Goal: Check status

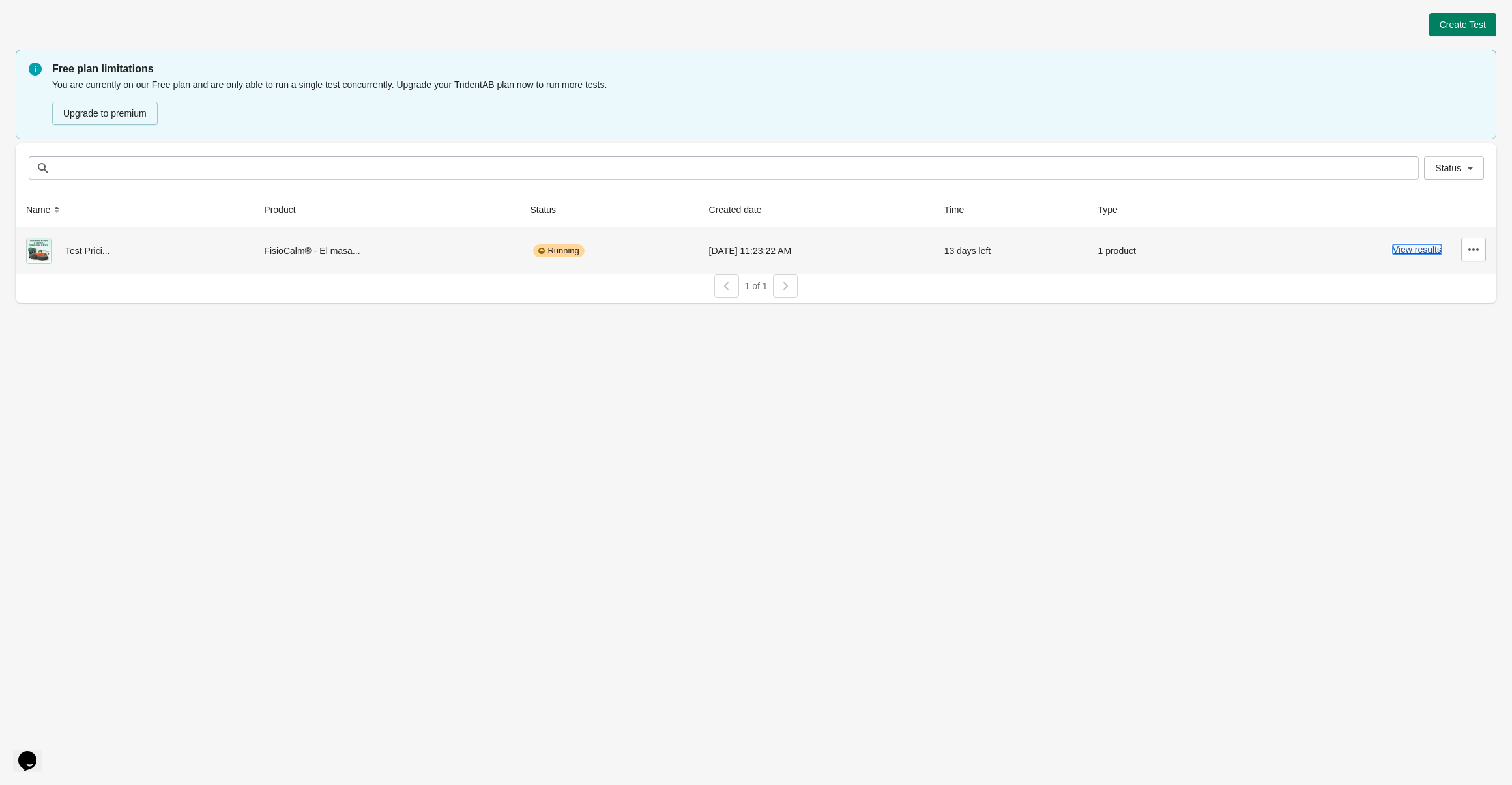
click at [1427, 252] on button "View results" at bounding box center [1417, 249] width 49 height 10
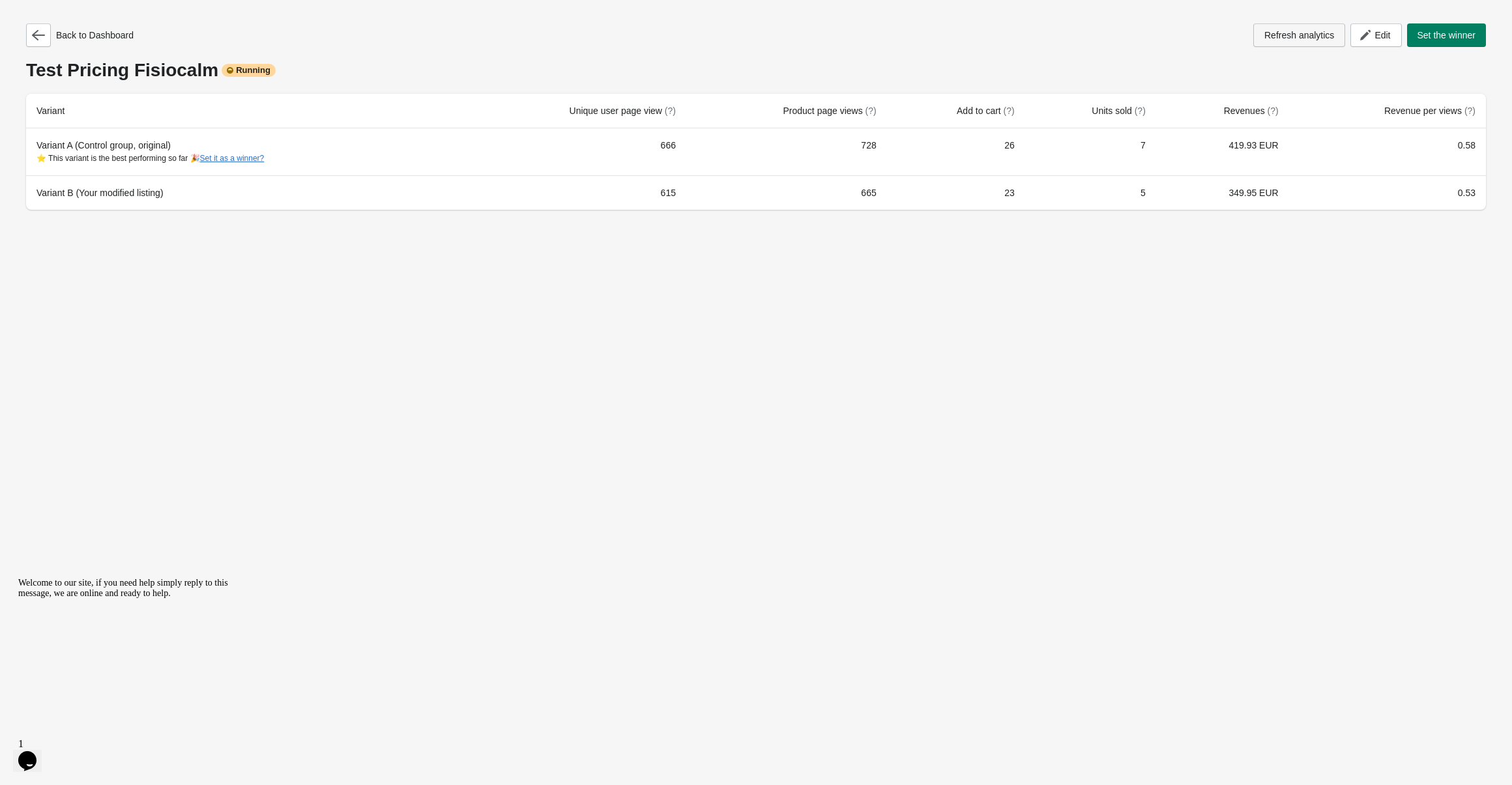
click at [1294, 35] on span "Refresh analytics" at bounding box center [1299, 36] width 70 height 10
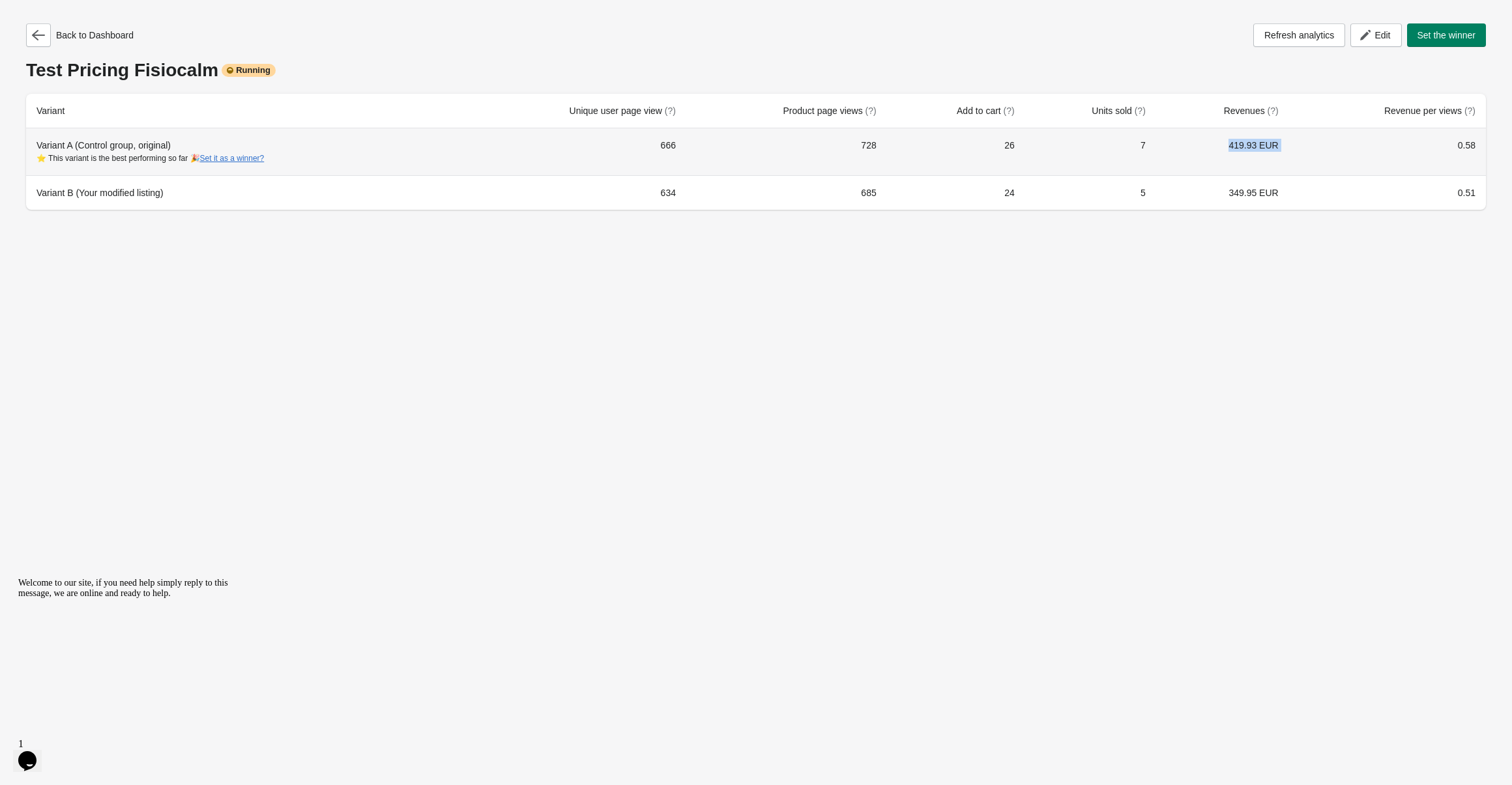
drag, startPoint x: 1242, startPoint y: 148, endPoint x: 1299, endPoint y: 158, distance: 57.9
click at [1299, 158] on tr "Variant A (Control group, original) ⭐ This variant is the best performing so fa…" at bounding box center [756, 151] width 1460 height 47
click at [1272, 153] on td "419.93 EUR" at bounding box center [1223, 151] width 133 height 47
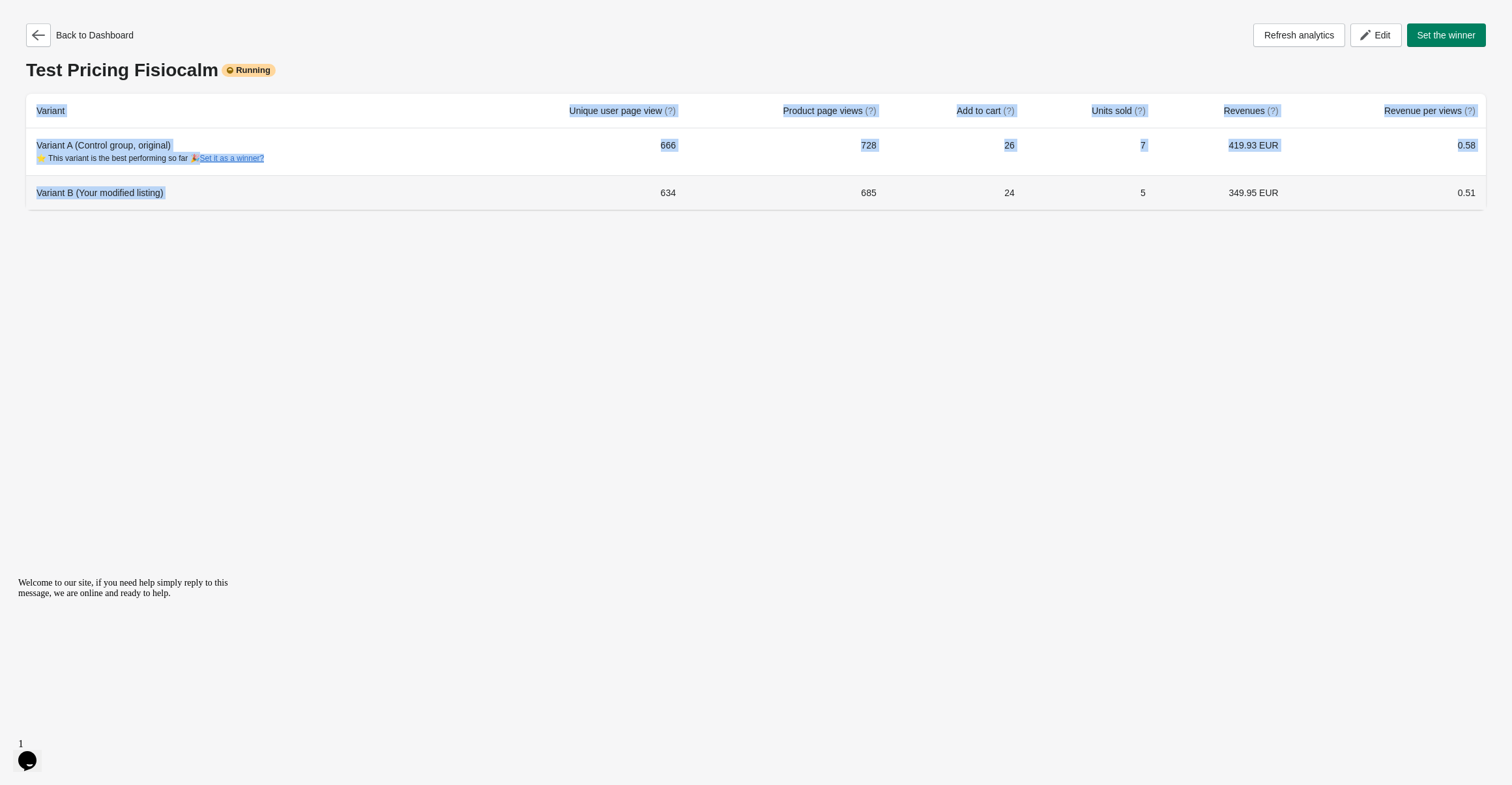
drag, startPoint x: 667, startPoint y: 198, endPoint x: 1412, endPoint y: 219, distance: 745.3
click at [1491, 203] on div "Back to Dashboard Refresh analytics Edit Set the winner Test Pricing Fisiocalm …" at bounding box center [756, 112] width 1481 height 226
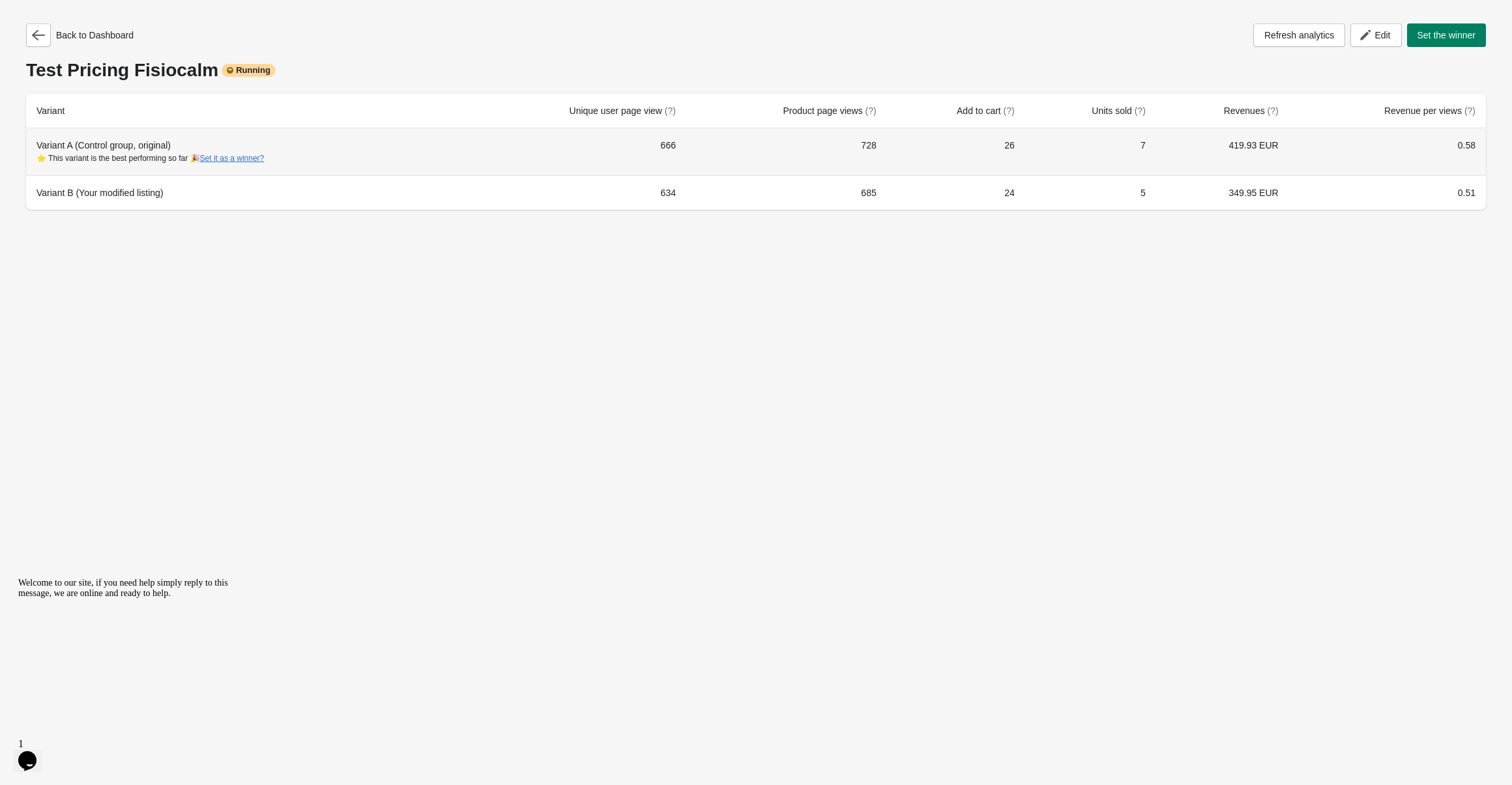
click at [861, 152] on td "728" at bounding box center [786, 151] width 201 height 47
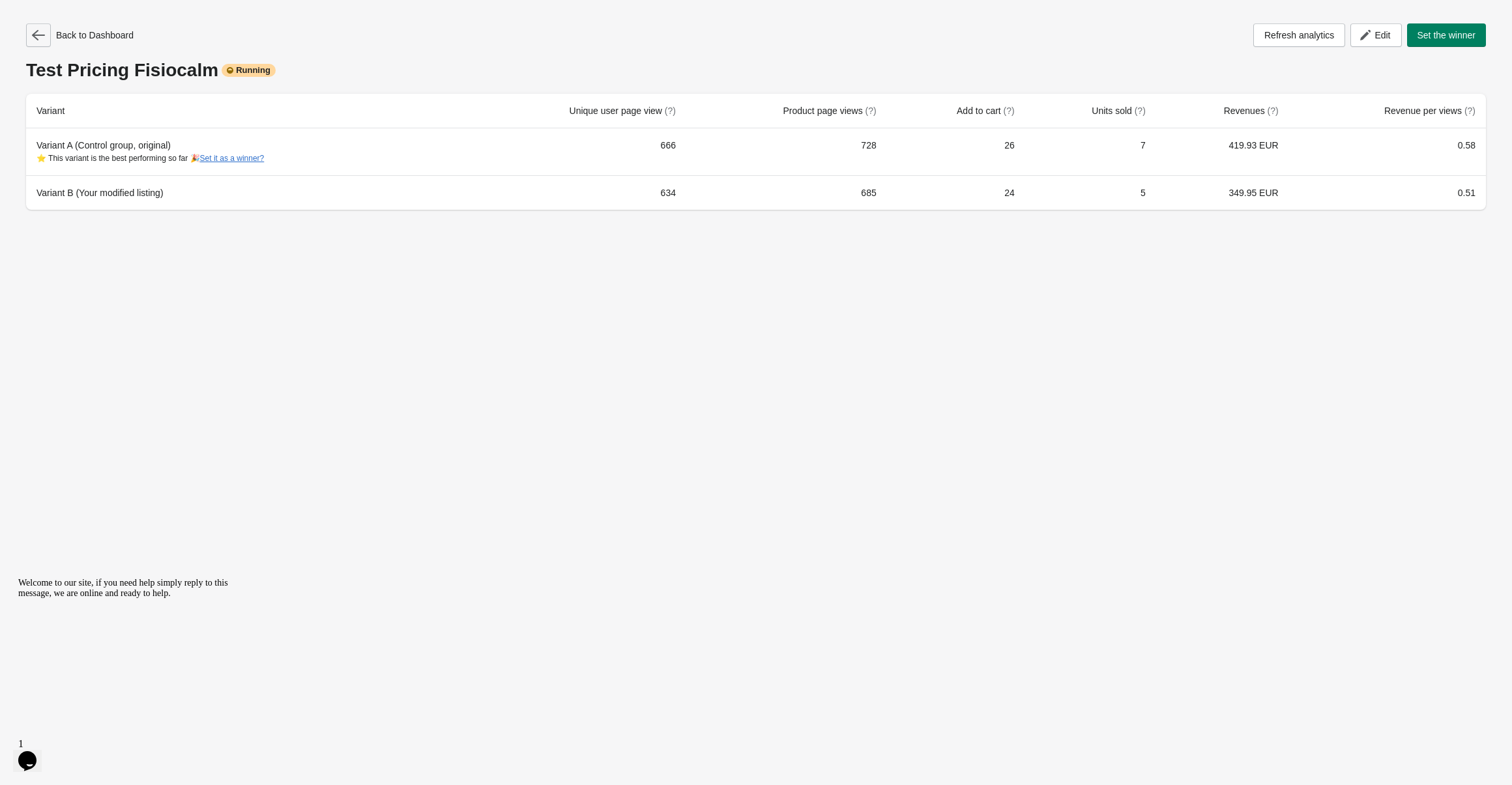
click at [43, 40] on icon "button" at bounding box center [38, 36] width 13 height 13
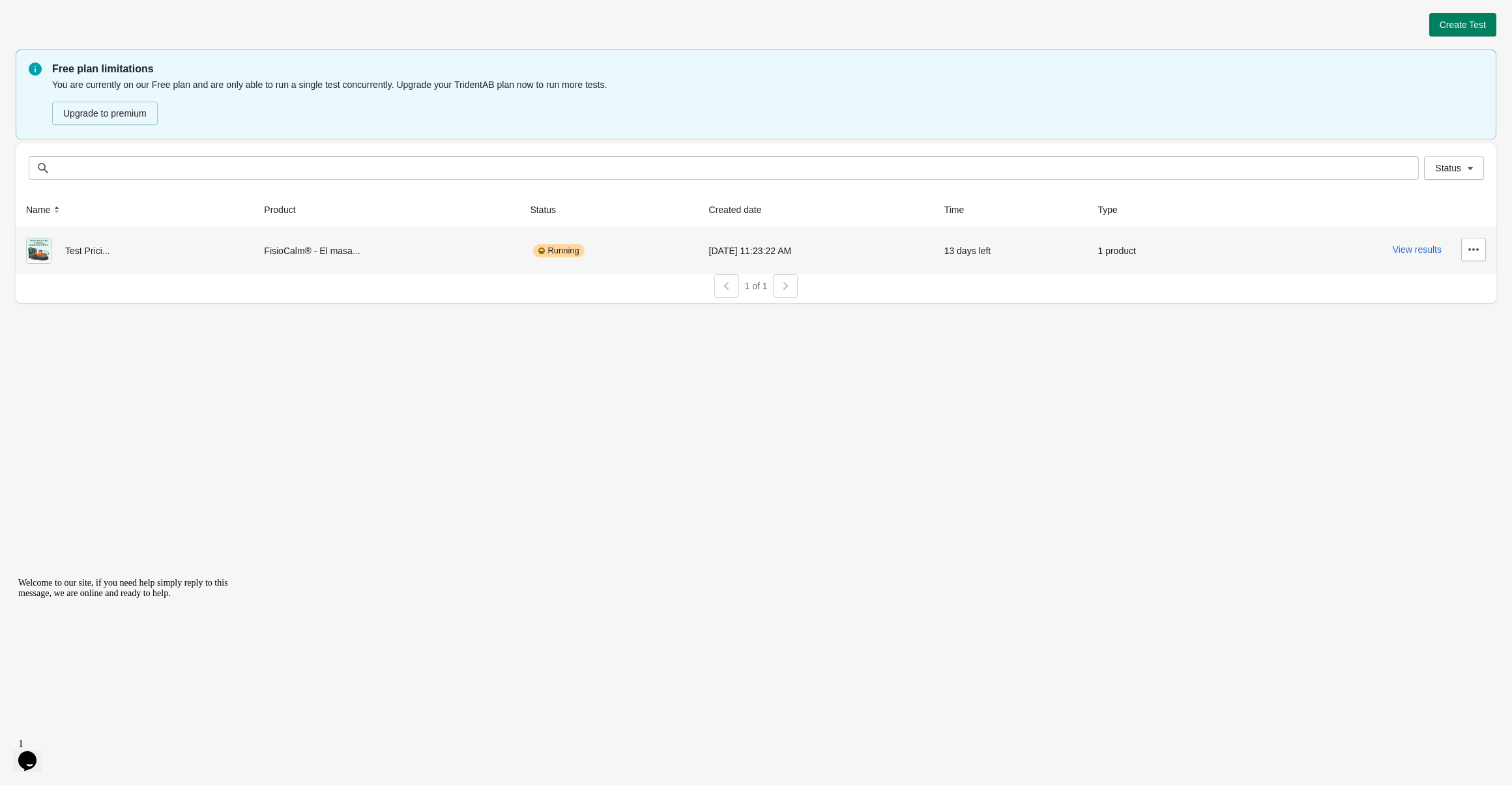
click at [267, 243] on div "FisioCalm® - El masa..." at bounding box center [386, 250] width 245 height 26
click at [1471, 254] on icon "button" at bounding box center [1474, 249] width 13 height 13
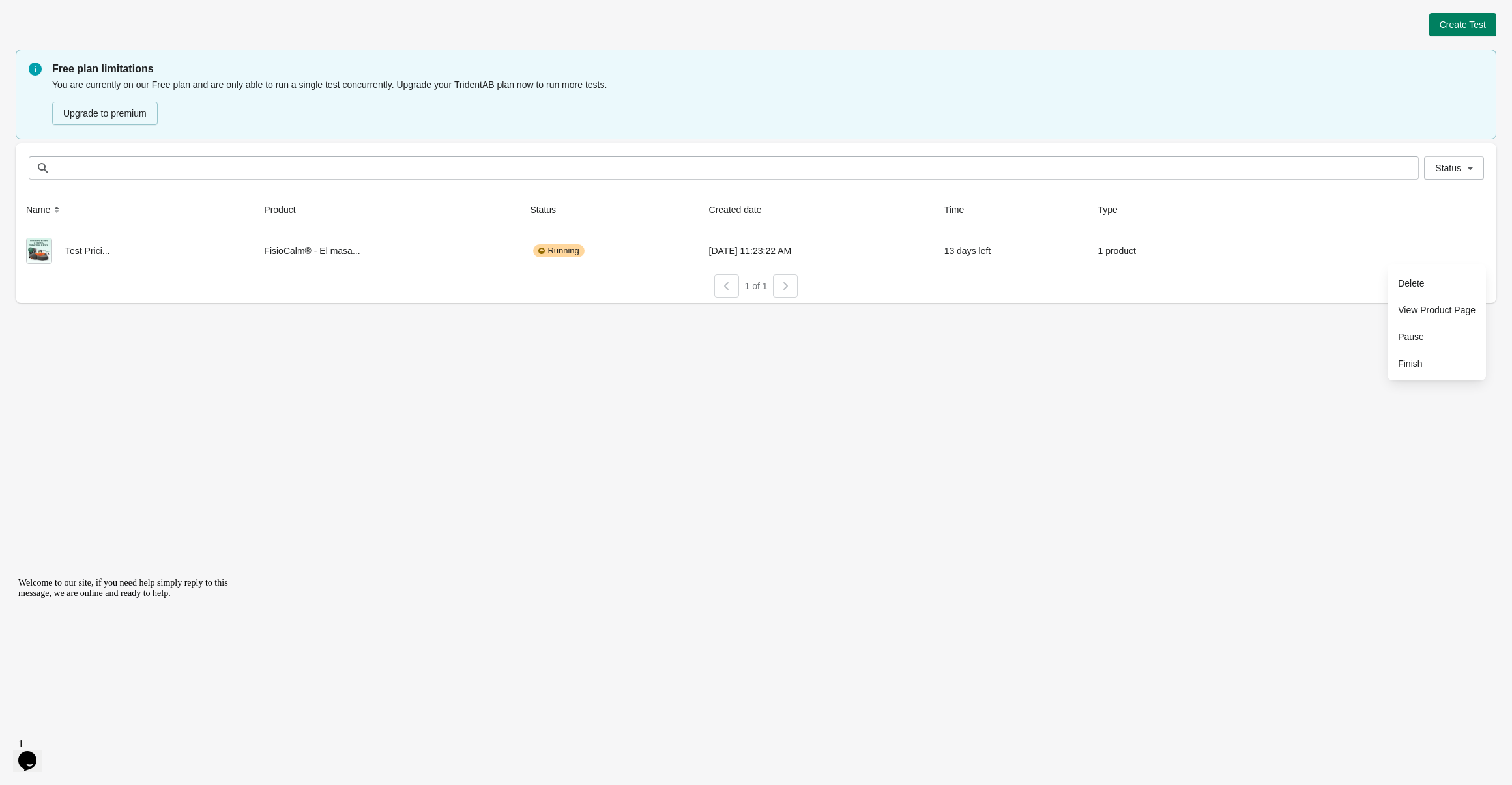
click at [734, 501] on div "Create Test Free plan limitations You are currently on our Free plan and are on…" at bounding box center [756, 392] width 1512 height 785
